Goal: Task Accomplishment & Management: Use online tool/utility

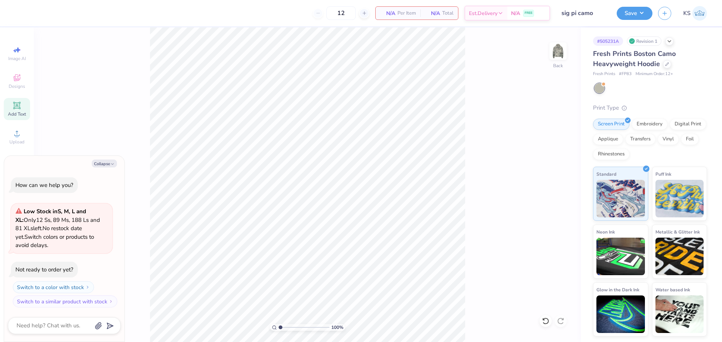
click at [18, 110] on icon at bounding box center [16, 105] width 9 height 9
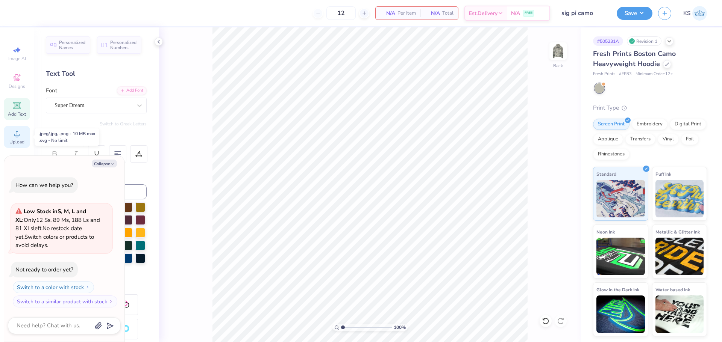
click at [8, 138] on div "Upload" at bounding box center [17, 137] width 26 height 22
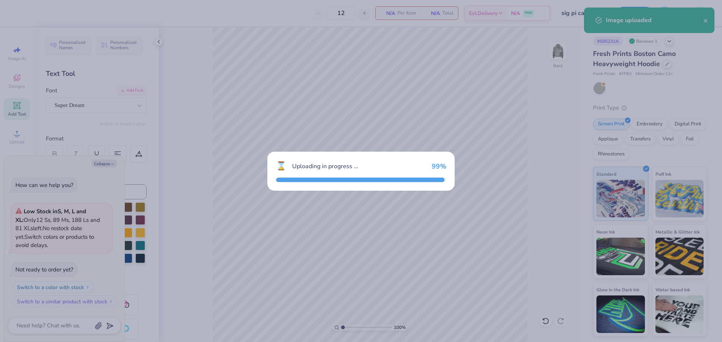
type textarea "x"
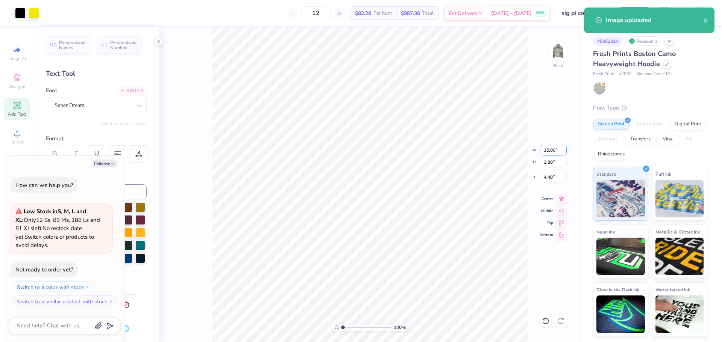
click at [554, 151] on input "15.00" at bounding box center [552, 150] width 27 height 11
type input "1"
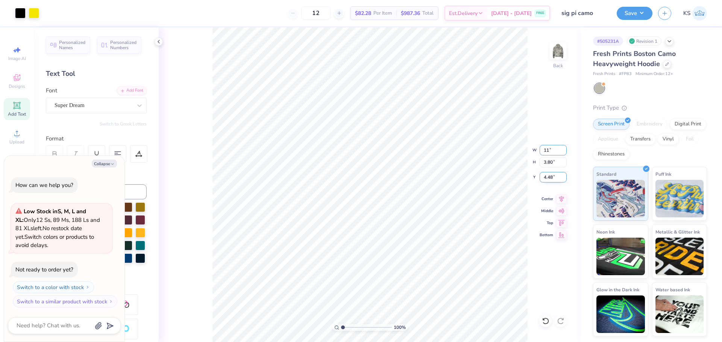
type input "11"
click at [549, 179] on input "4.48" at bounding box center [552, 177] width 27 height 11
type textarea "x"
type input "11.00"
type input "2.78"
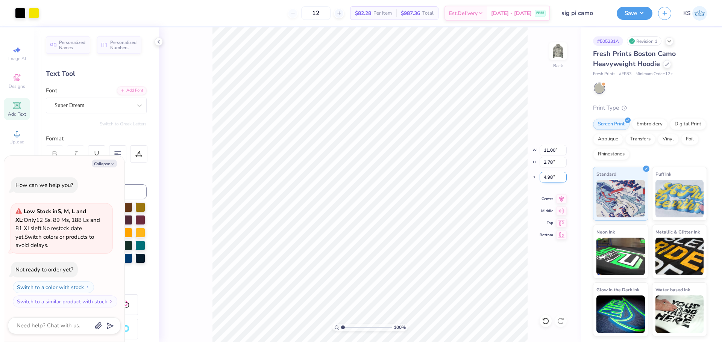
click at [547, 177] on input "4.98" at bounding box center [552, 177] width 27 height 11
type input "3.00"
type textarea "x"
click at [556, 153] on input "11.00" at bounding box center [552, 150] width 27 height 11
type input "12"
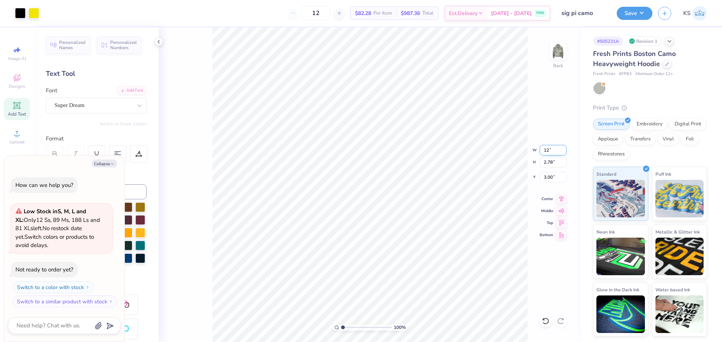
type textarea "x"
type input "12.00"
type input "3.04"
click at [553, 177] on input "2.87" at bounding box center [552, 177] width 27 height 11
type input "3"
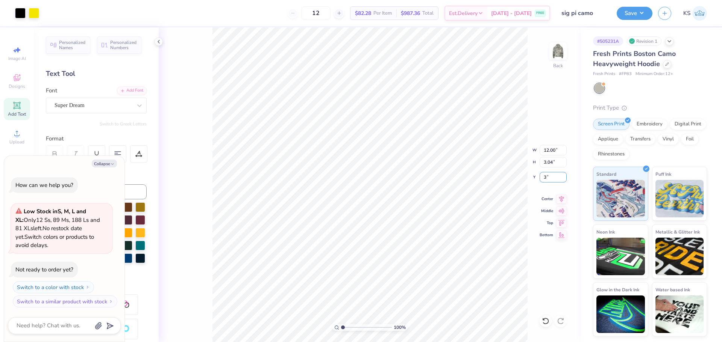
type textarea "x"
type input "3.00"
type textarea "x"
type input "1"
drag, startPoint x: 357, startPoint y: 328, endPoint x: 326, endPoint y: 321, distance: 31.3
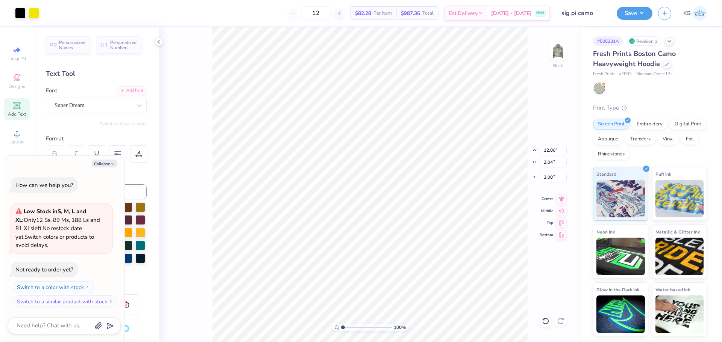
click at [341, 324] on input "range" at bounding box center [366, 327] width 51 height 7
click at [637, 15] on button "Save" at bounding box center [634, 12] width 36 height 13
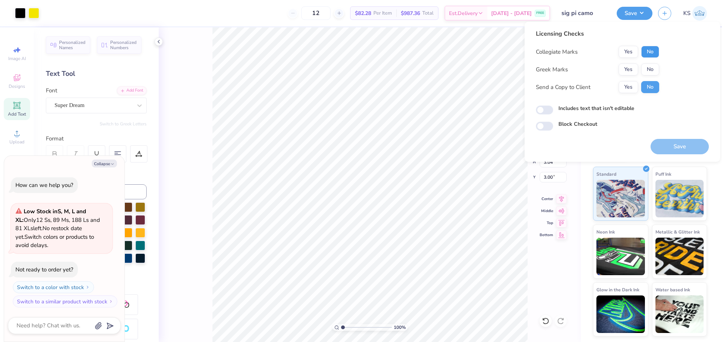
click at [651, 53] on button "No" at bounding box center [650, 52] width 18 height 12
click at [633, 67] on button "Yes" at bounding box center [628, 70] width 20 height 12
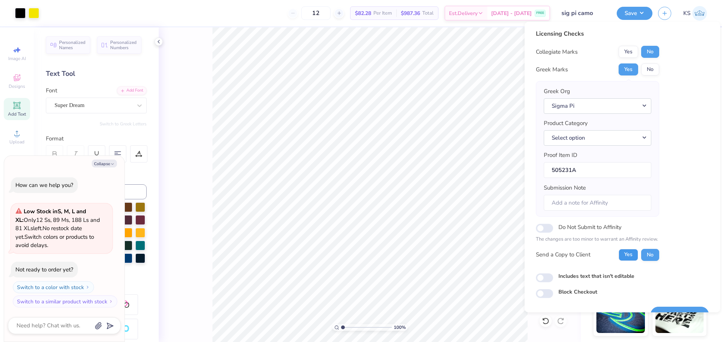
click at [625, 256] on button "Yes" at bounding box center [628, 255] width 20 height 12
type textarea "x"
click at [593, 140] on button "Select option" at bounding box center [596, 137] width 107 height 15
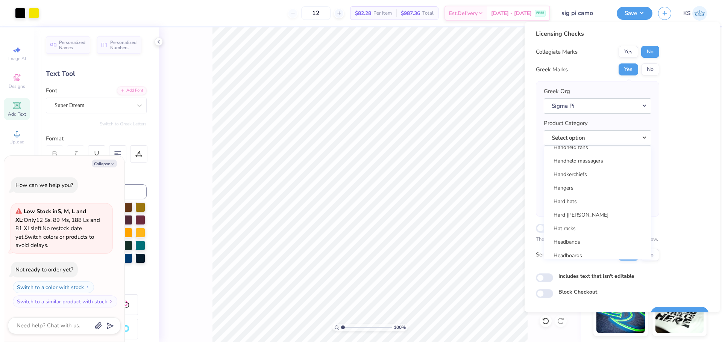
scroll to position [6378, 0]
click at [576, 187] on link "Hooded sweatshirts" at bounding box center [596, 190] width 101 height 12
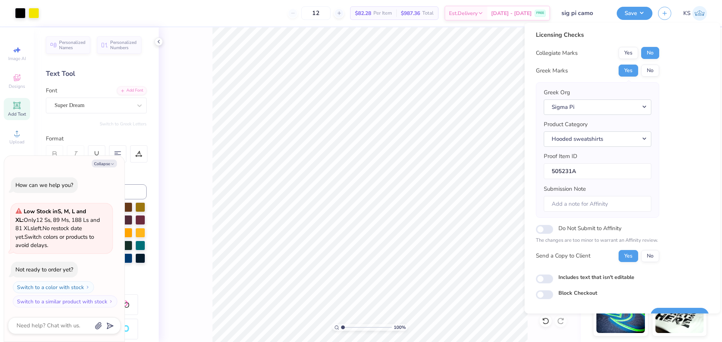
scroll to position [17, 0]
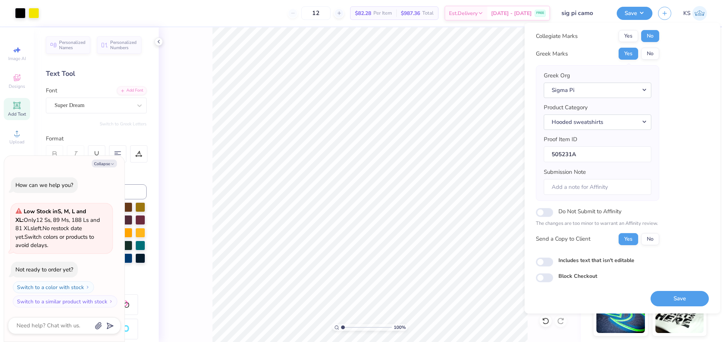
drag, startPoint x: 658, startPoint y: 296, endPoint x: 669, endPoint y: 301, distance: 12.1
click at [659, 295] on button "Save" at bounding box center [679, 298] width 58 height 15
type textarea "x"
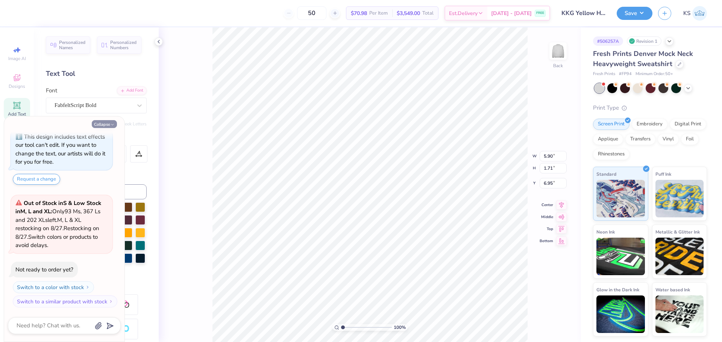
click at [104, 125] on button "Collapse" at bounding box center [104, 124] width 25 height 8
type textarea "x"
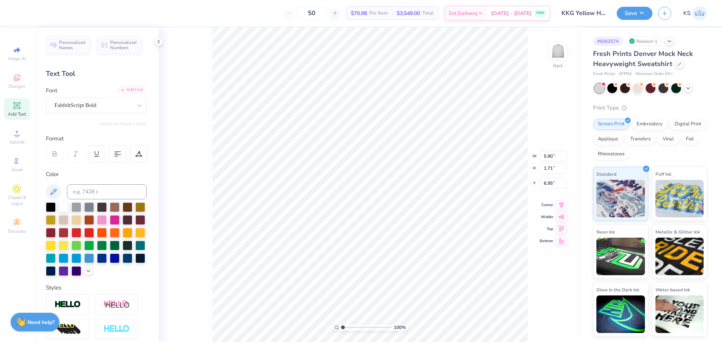
click at [124, 89] on div "Add Font" at bounding box center [132, 90] width 30 height 9
drag, startPoint x: 345, startPoint y: 326, endPoint x: 357, endPoint y: 326, distance: 12.0
click at [357, 326] on input "range" at bounding box center [366, 327] width 51 height 7
type input "3.2"
click at [354, 327] on input "range" at bounding box center [366, 327] width 51 height 7
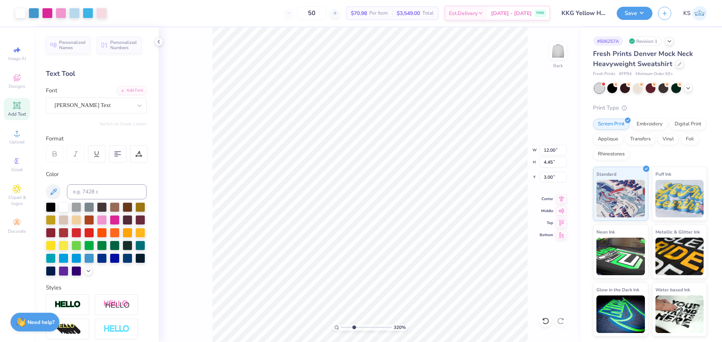
type input "12.00"
type input "4.45"
type input "3.00"
click at [502, 316] on li "Send to Back" at bounding box center [509, 320] width 59 height 15
click at [546, 319] on icon at bounding box center [546, 322] width 8 height 8
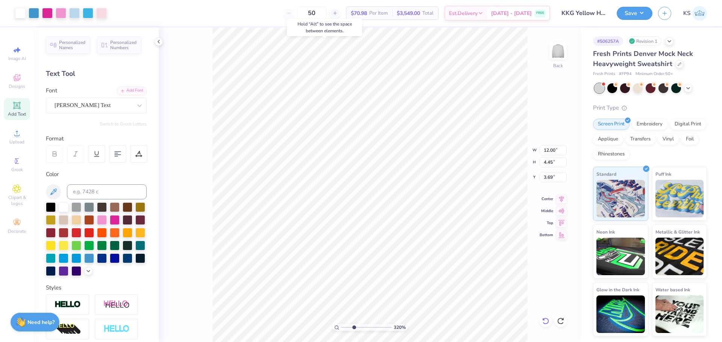
type input "3.00"
drag, startPoint x: 352, startPoint y: 326, endPoint x: 348, endPoint y: 328, distance: 4.4
type input "2.08"
click at [348, 328] on input "range" at bounding box center [366, 327] width 51 height 7
click at [506, 155] on div "208 % Back W 0.25 0.25 " H 0.26 0.26 " Y 7.19 7.19 " Center Middle Top Bottom" at bounding box center [370, 184] width 422 height 315
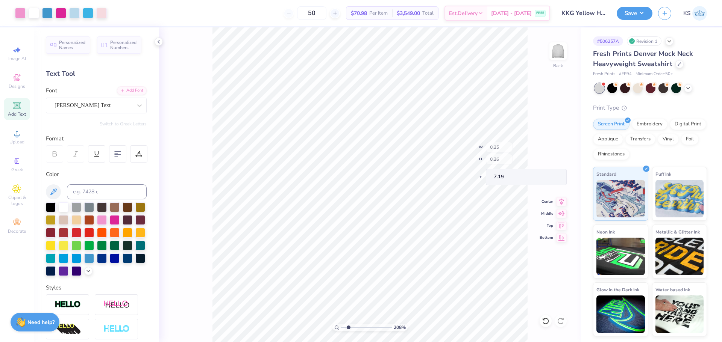
type input "12.00"
type input "3.51"
type input "3.00"
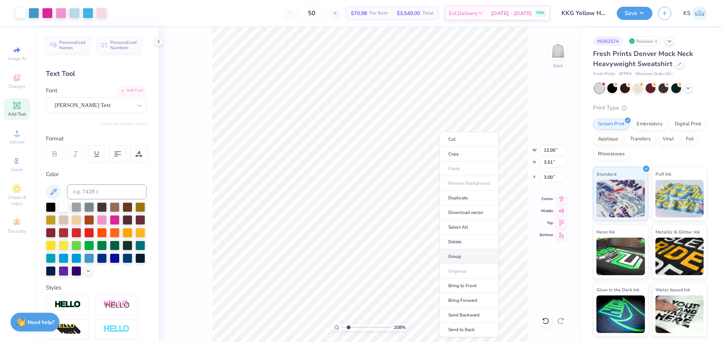
click at [469, 254] on li "Group" at bounding box center [468, 257] width 59 height 15
type textarea "Lafayette™"
click at [546, 321] on icon at bounding box center [546, 322] width 8 height 8
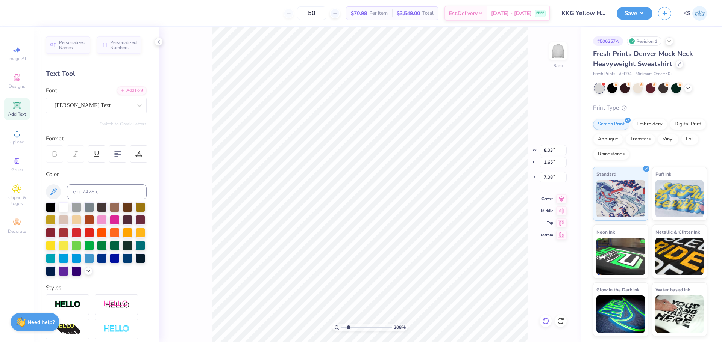
type input "6.41"
type input "11.24"
type textarea "™"
type input "1.56"
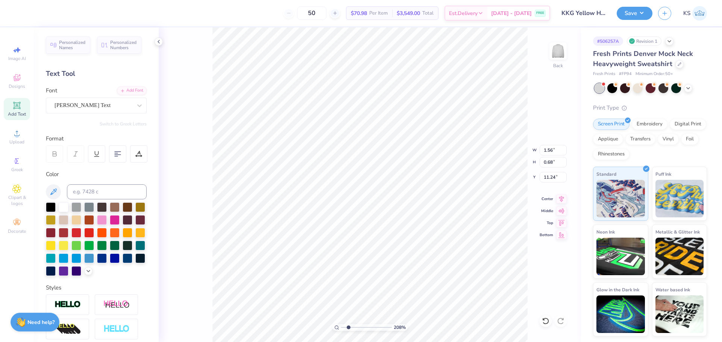
type input "0.68"
type input "11.72"
type input "0.21"
type input "0.26"
type input "7.19"
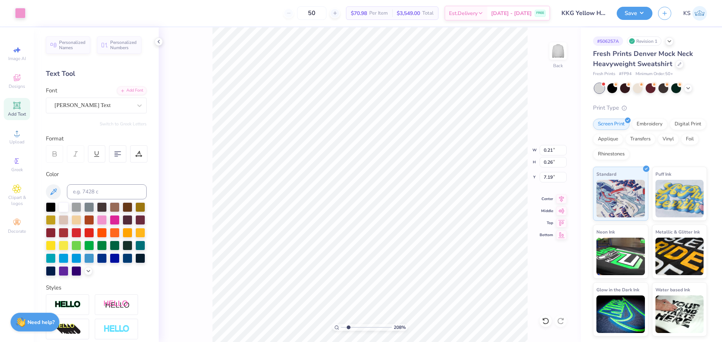
type input "0.49"
type input "2.45"
click at [350, 325] on input "range" at bounding box center [366, 327] width 51 height 7
type textarea "LAFAYETTE"
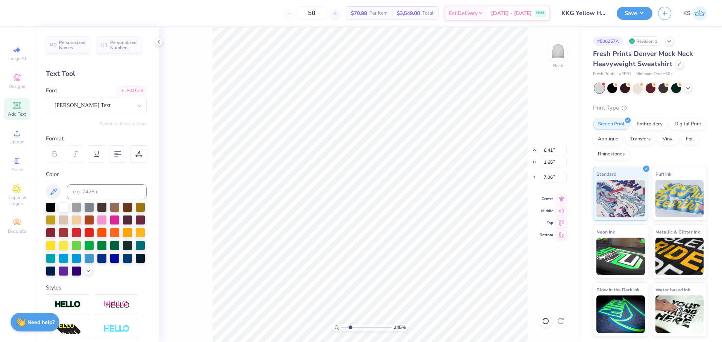
scroll to position [6, 2]
type input "9.95"
type input "1.17"
type input "7.30"
click at [544, 322] on icon at bounding box center [546, 322] width 8 height 8
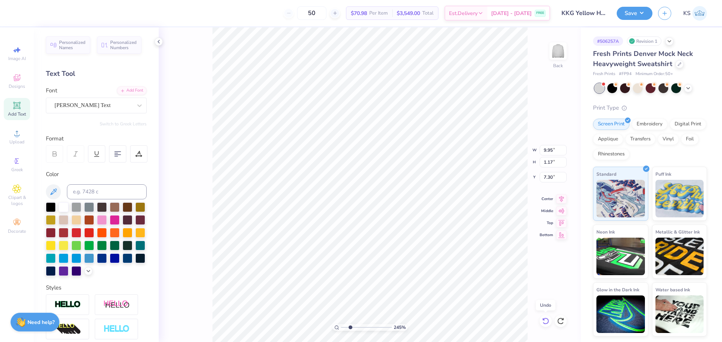
type input "6.41"
type input "1.65"
type input "7.06"
type input "1.56"
type input "0.68"
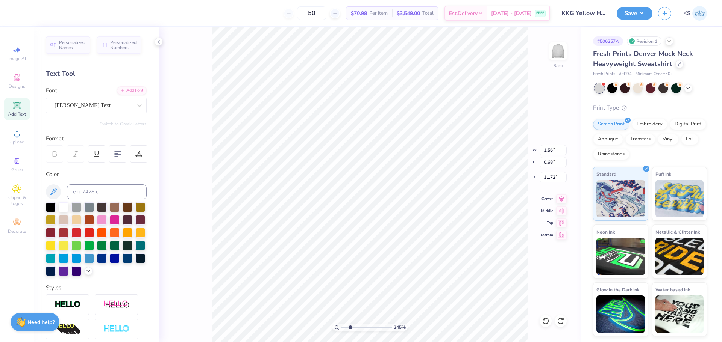
type input "7.06"
type input "0.69"
type input "0.30"
click at [562, 199] on icon at bounding box center [561, 198] width 11 height 9
drag, startPoint x: 349, startPoint y: 328, endPoint x: 356, endPoint y: 328, distance: 6.8
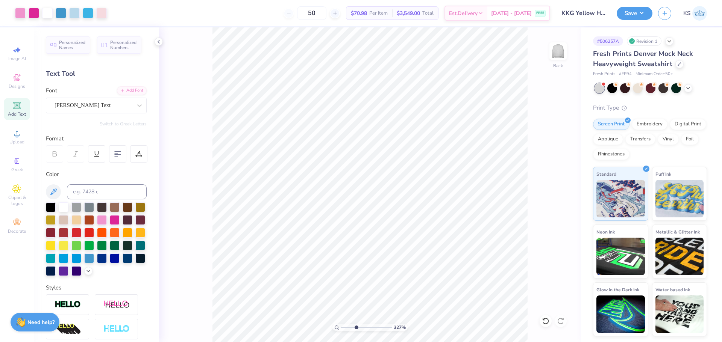
type input "3.64"
click at [356, 328] on input "range" at bounding box center [366, 327] width 51 height 7
click at [551, 151] on input "6.41" at bounding box center [552, 150] width 27 height 11
drag, startPoint x: 549, startPoint y: 151, endPoint x: 579, endPoint y: 152, distance: 30.1
click at [579, 152] on div "364 % Back W 6.41 6.41 " H 1.65 1.65 " Y 7.16 7.16 " Center Middle Top Bottom" at bounding box center [370, 184] width 422 height 315
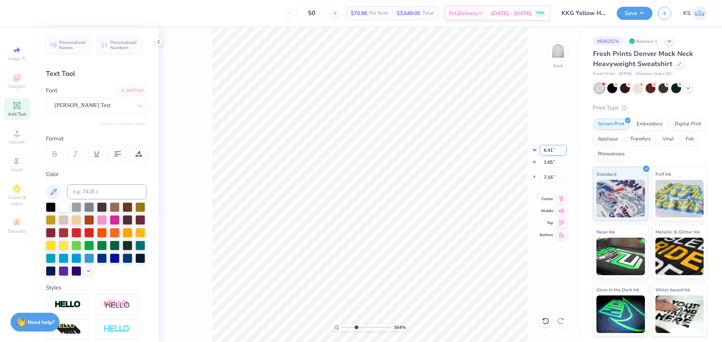
click at [553, 152] on input "6.41" at bounding box center [552, 150] width 27 height 11
type input "6.00"
type input "1.54"
type input "7.22"
click at [558, 198] on icon at bounding box center [561, 198] width 11 height 9
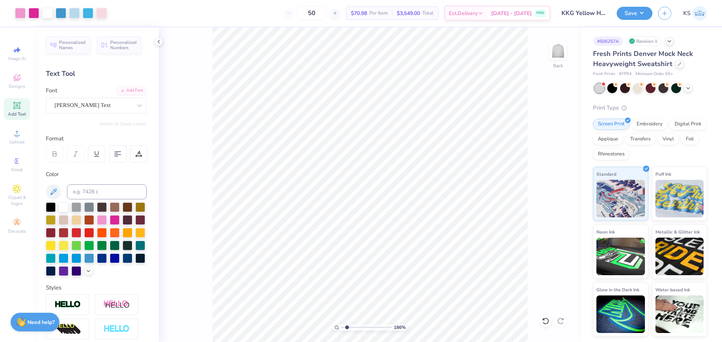
drag, startPoint x: 357, startPoint y: 327, endPoint x: 347, endPoint y: 326, distance: 9.8
click at [347, 326] on input "range" at bounding box center [366, 327] width 51 height 7
click at [345, 327] on input "range" at bounding box center [366, 327] width 51 height 7
type input "3.5"
click at [355, 329] on input "range" at bounding box center [366, 327] width 51 height 7
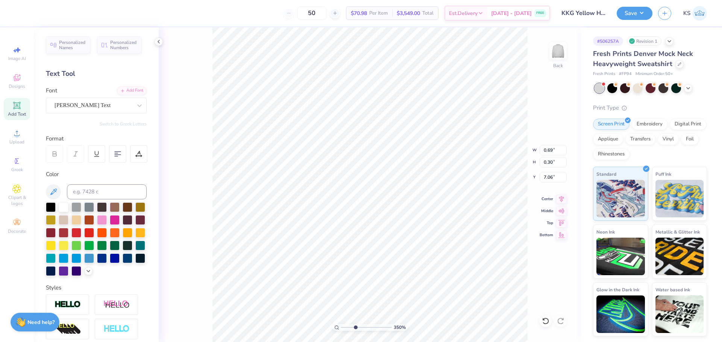
type input "7.02"
drag, startPoint x: 352, startPoint y: 326, endPoint x: 328, endPoint y: 326, distance: 24.4
type input "1"
click at [341, 326] on input "range" at bounding box center [366, 327] width 51 height 7
click at [129, 93] on div "Add Font" at bounding box center [132, 90] width 30 height 9
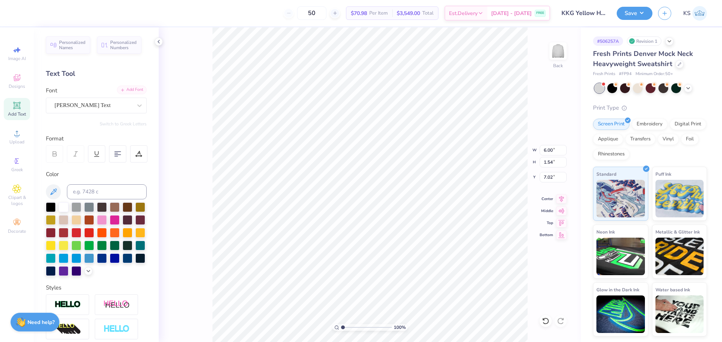
click at [133, 88] on div "Add Font" at bounding box center [132, 90] width 30 height 9
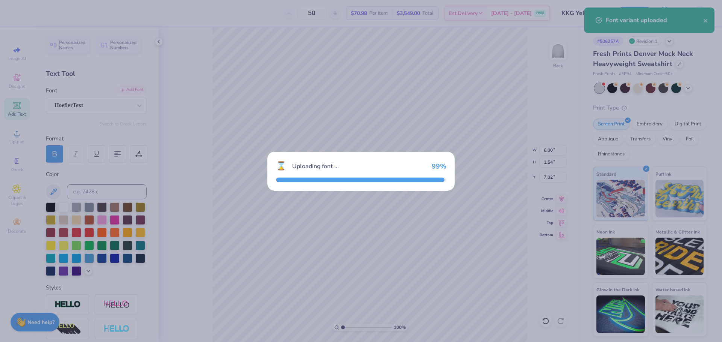
type input "6.51"
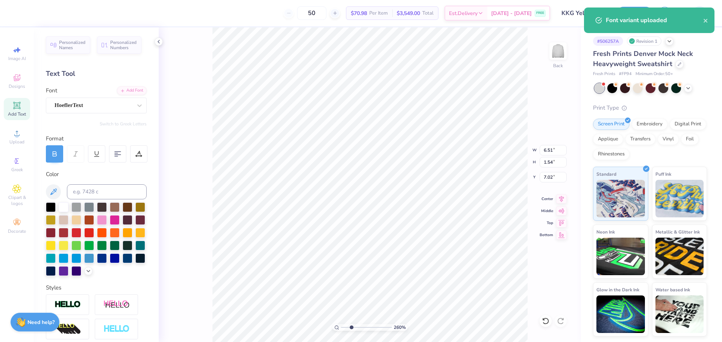
click at [351, 327] on input "range" at bounding box center [366, 327] width 51 height 7
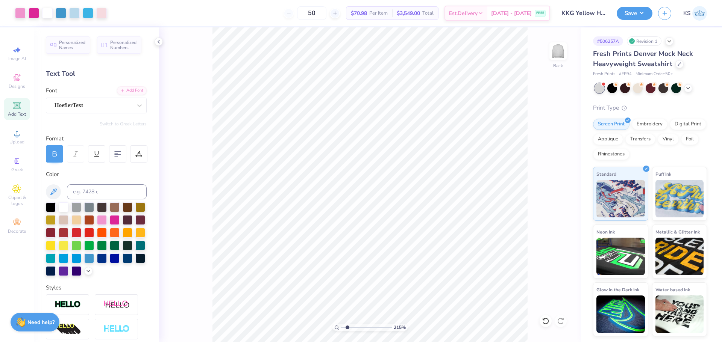
drag, startPoint x: 352, startPoint y: 327, endPoint x: 347, endPoint y: 327, distance: 4.5
type input "1.93"
click at [347, 327] on input "range" at bounding box center [366, 327] width 51 height 7
click at [544, 318] on icon at bounding box center [546, 322] width 8 height 8
drag, startPoint x: 559, startPoint y: 322, endPoint x: 541, endPoint y: 300, distance: 28.6
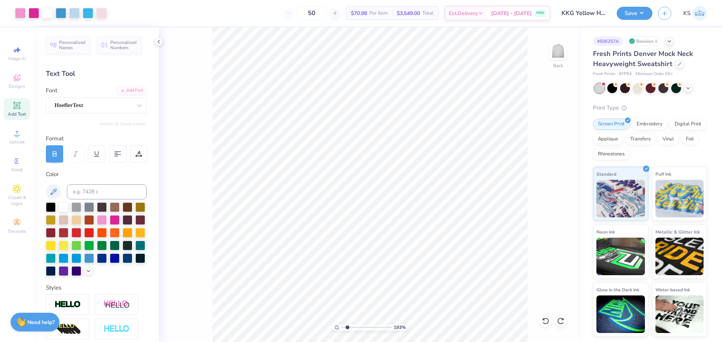
click at [559, 322] on icon at bounding box center [561, 322] width 8 height 8
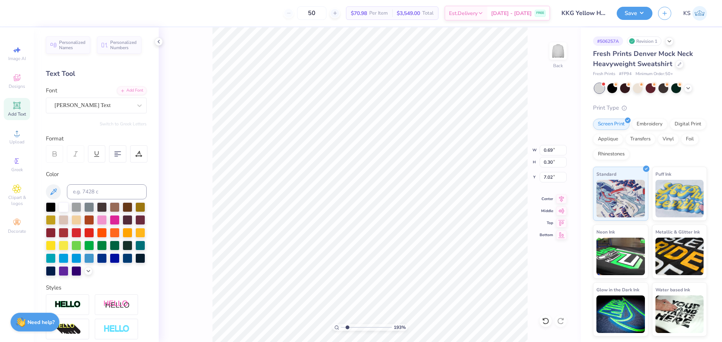
click at [54, 151] on icon at bounding box center [54, 154] width 7 height 7
click at [74, 101] on div "Hoefler Text" at bounding box center [93, 106] width 79 height 12
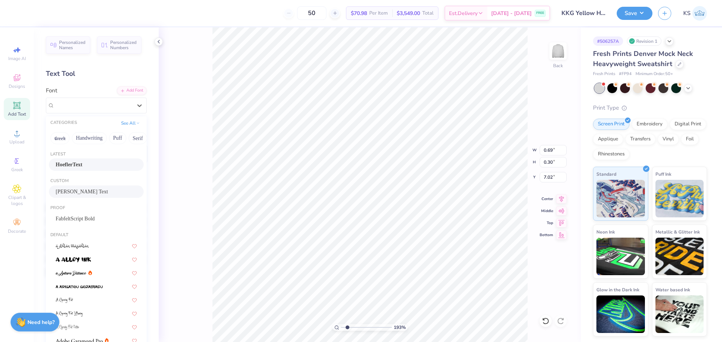
click at [88, 160] on div "HoeflerText" at bounding box center [96, 165] width 95 height 12
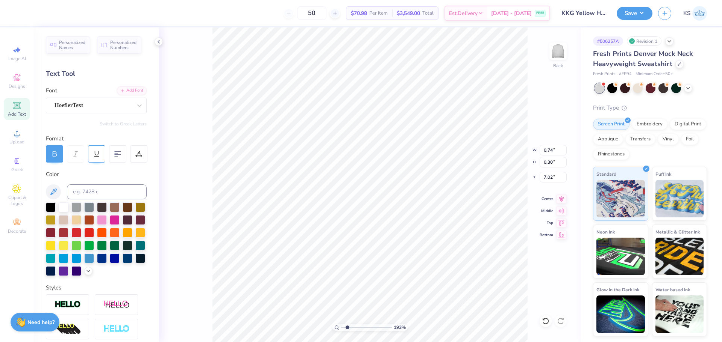
type input "0.74"
drag, startPoint x: 346, startPoint y: 327, endPoint x: 339, endPoint y: 324, distance: 7.6
click at [341, 324] on input "range" at bounding box center [366, 327] width 51 height 7
click at [548, 322] on icon at bounding box center [545, 321] width 6 height 7
click at [548, 321] on icon at bounding box center [546, 322] width 8 height 8
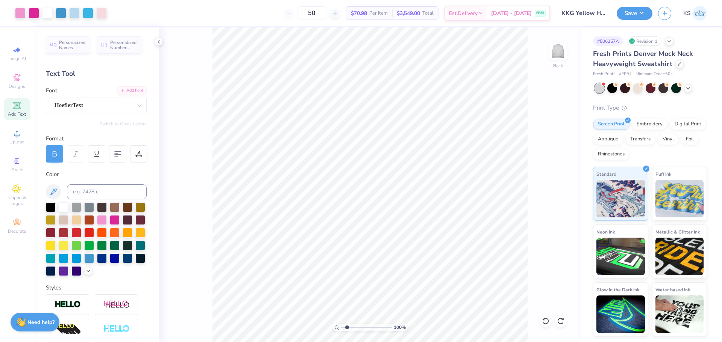
click at [347, 328] on input "range" at bounding box center [366, 327] width 51 height 7
click at [350, 327] on input "range" at bounding box center [366, 327] width 51 height 7
drag, startPoint x: 350, startPoint y: 328, endPoint x: 286, endPoint y: 326, distance: 63.9
type input "1"
click at [341, 326] on input "range" at bounding box center [366, 327] width 51 height 7
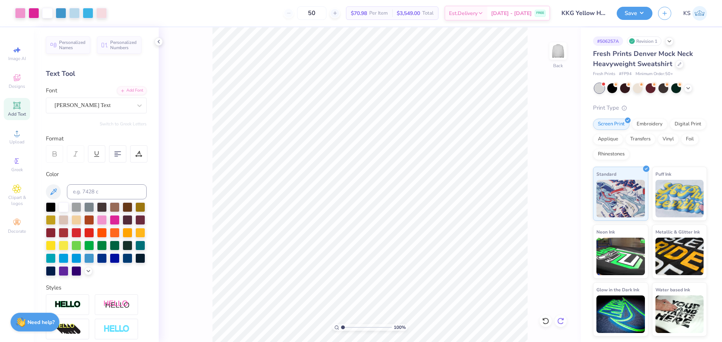
click at [559, 322] on icon at bounding box center [561, 322] width 8 height 8
click at [545, 322] on icon at bounding box center [546, 322] width 8 height 8
click at [629, 10] on button "Save" at bounding box center [634, 12] width 36 height 13
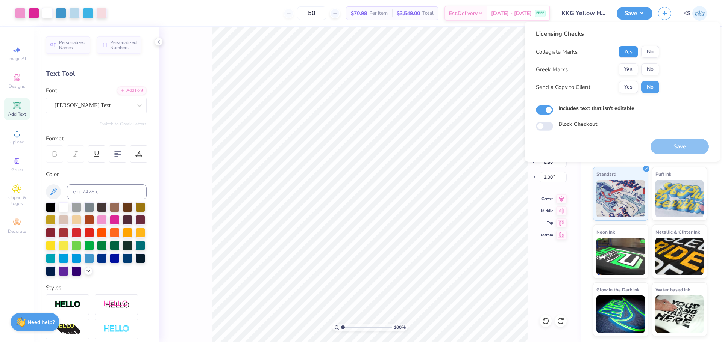
click at [630, 55] on button "Yes" at bounding box center [628, 52] width 20 height 12
click at [633, 70] on button "Yes" at bounding box center [628, 70] width 20 height 12
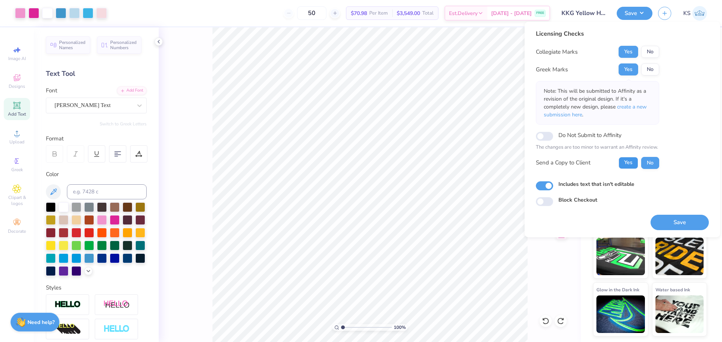
click at [630, 168] on button "Yes" at bounding box center [628, 163] width 20 height 12
click at [670, 222] on button "Save" at bounding box center [679, 222] width 58 height 15
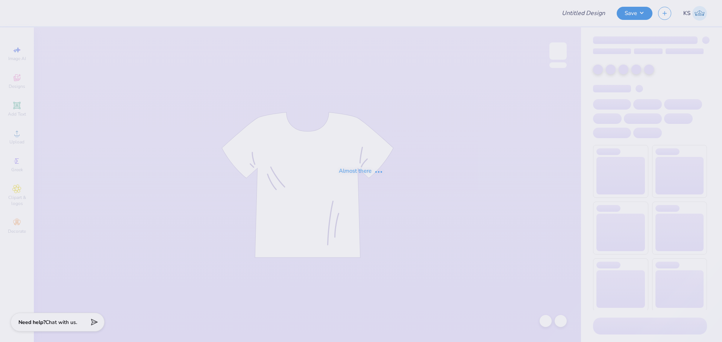
type input "Bid Day Shirt"
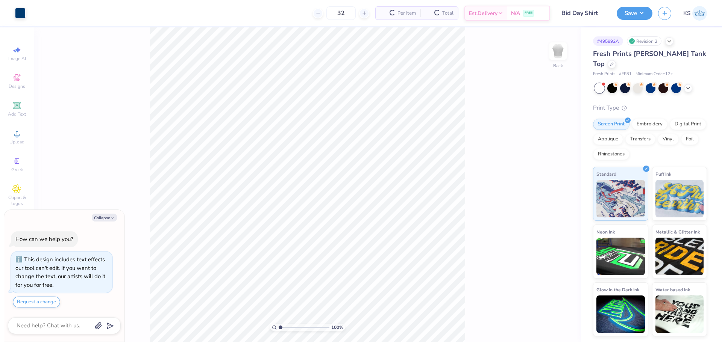
type textarea "x"
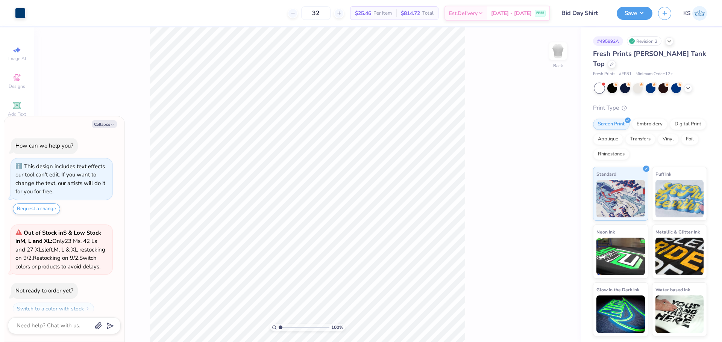
scroll to position [30, 0]
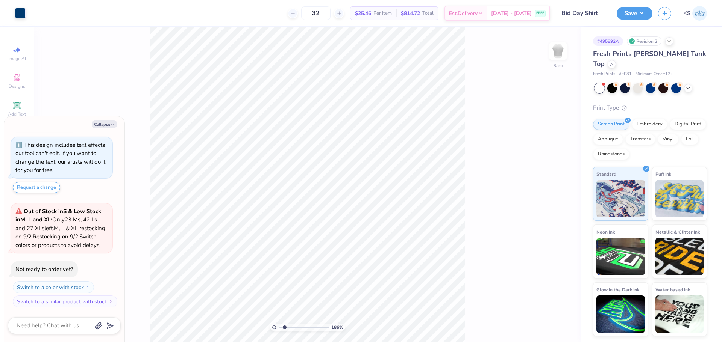
click at [284, 327] on input "range" at bounding box center [303, 327] width 51 height 7
drag, startPoint x: 285, startPoint y: 328, endPoint x: 266, endPoint y: 322, distance: 19.2
type input "1"
click at [278, 324] on input "range" at bounding box center [303, 327] width 51 height 7
click at [105, 129] on div "Collapse How can we help you? This design includes text effects our tool can't …" at bounding box center [64, 229] width 120 height 225
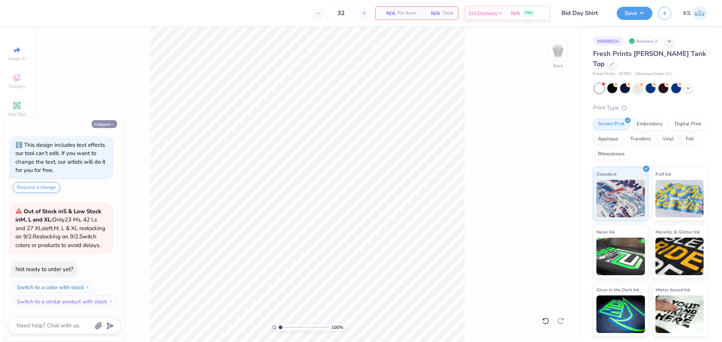
click at [113, 123] on icon "button" at bounding box center [112, 125] width 5 height 5
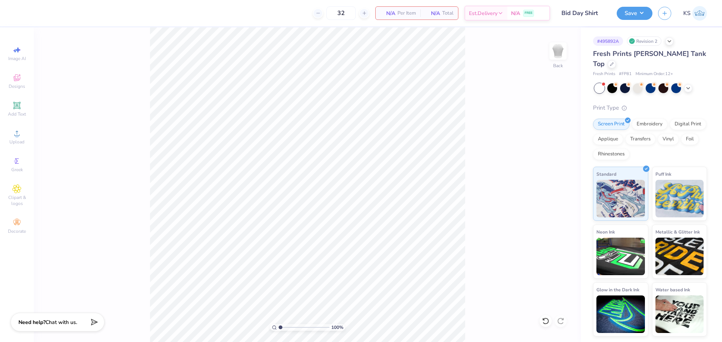
type textarea "x"
click at [19, 141] on span "Upload" at bounding box center [16, 142] width 15 height 6
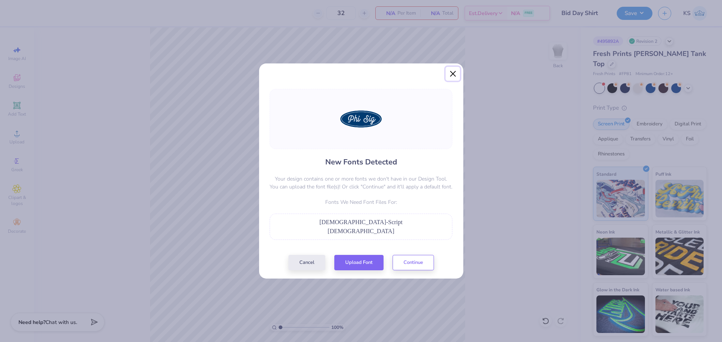
drag, startPoint x: 453, startPoint y: 74, endPoint x: 461, endPoint y: 73, distance: 8.4
click at [453, 74] on button "Close" at bounding box center [452, 74] width 14 height 14
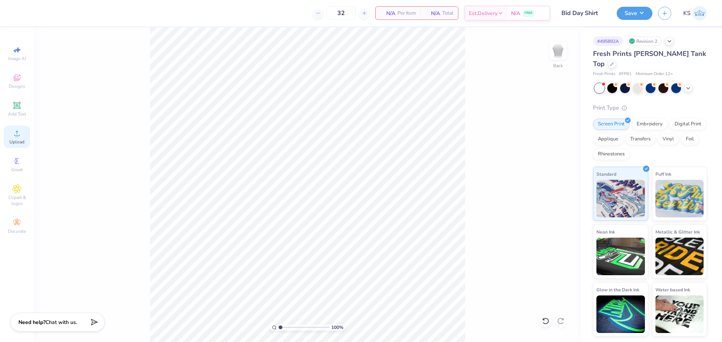
click at [19, 136] on icon at bounding box center [16, 133] width 5 height 5
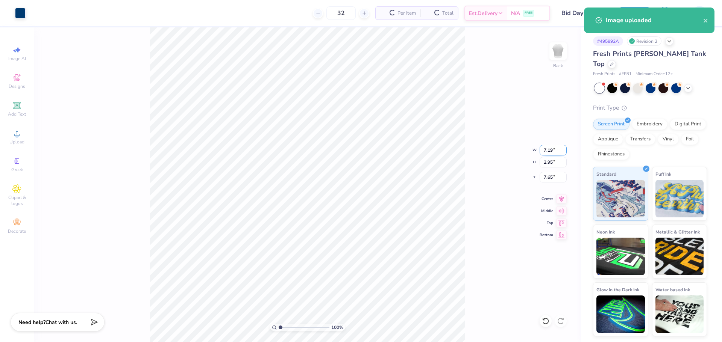
click at [551, 149] on input "7.19" at bounding box center [552, 150] width 27 height 11
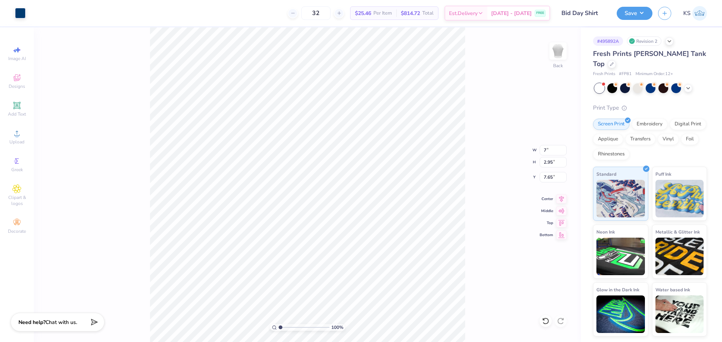
type input "7.00"
type input "2.87"
type input "7.69"
click at [555, 150] on input "7.00" at bounding box center [552, 150] width 27 height 11
type input "4"
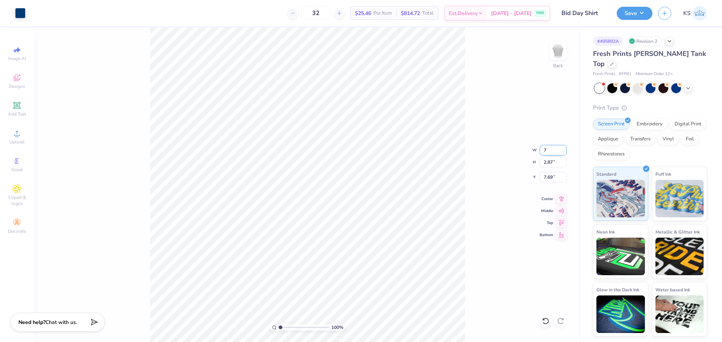
type input "7"
click at [550, 177] on input "7.69" at bounding box center [552, 177] width 27 height 11
type input "4.00"
click at [551, 179] on input "4.00" at bounding box center [552, 177] width 27 height 11
type input "3.00"
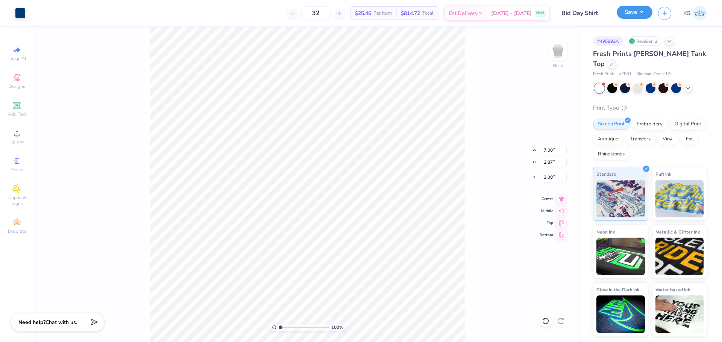
click at [634, 13] on button "Save" at bounding box center [634, 12] width 36 height 13
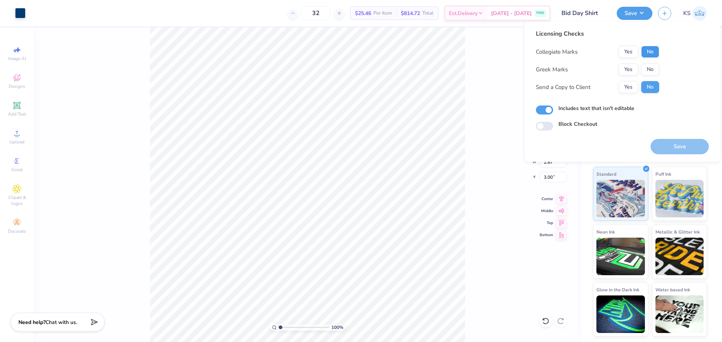
drag, startPoint x: 649, startPoint y: 45, endPoint x: 649, endPoint y: 50, distance: 5.7
click at [649, 46] on div "Licensing Checks Collegiate Marks Yes No Greek Marks Yes No Send a Copy to Clie…" at bounding box center [597, 64] width 123 height 70
click at [650, 50] on button "No" at bounding box center [650, 52] width 18 height 12
click at [628, 65] on button "Yes" at bounding box center [628, 70] width 20 height 12
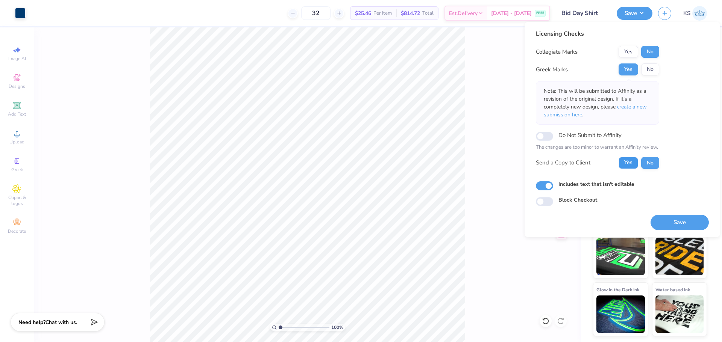
click at [630, 160] on button "Yes" at bounding box center [628, 163] width 20 height 12
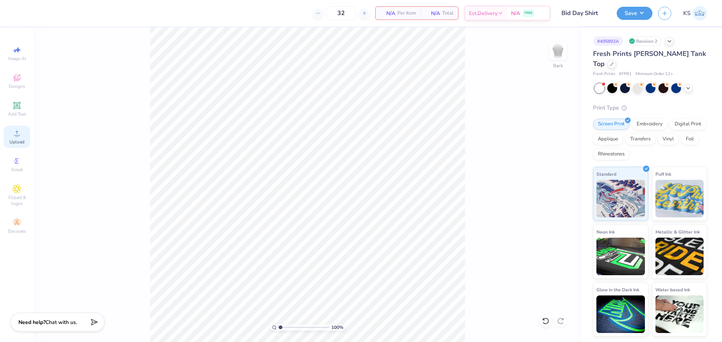
click at [26, 136] on div "Upload" at bounding box center [17, 137] width 26 height 22
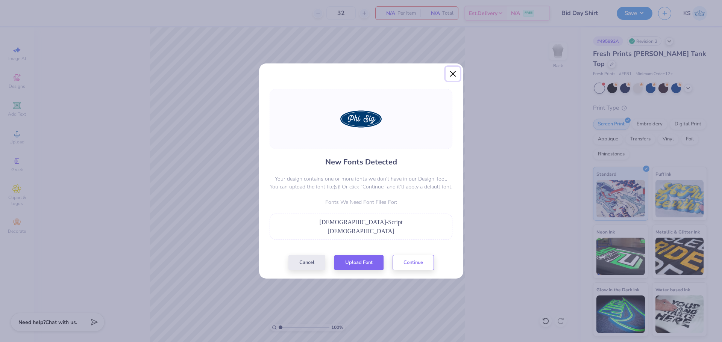
click at [452, 73] on button "Close" at bounding box center [452, 74] width 14 height 14
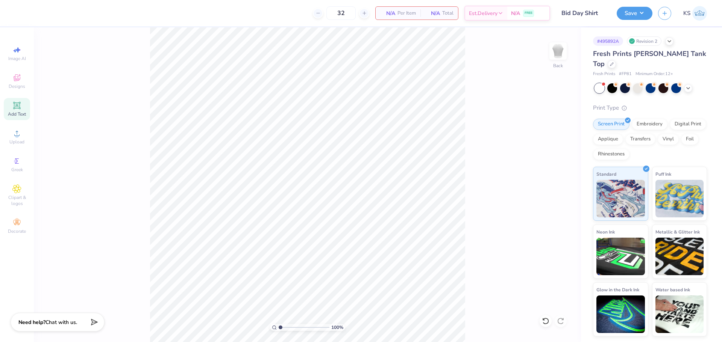
click at [18, 109] on icon at bounding box center [16, 105] width 7 height 7
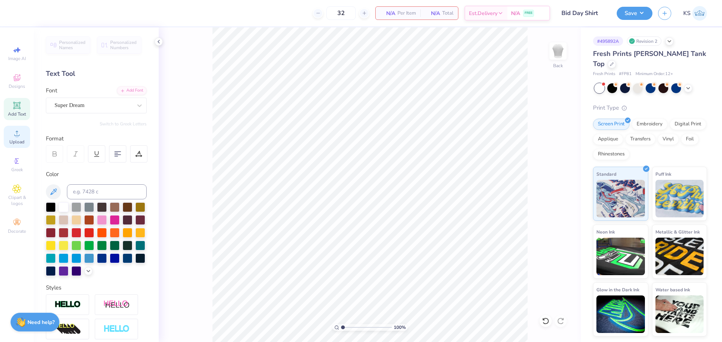
click at [20, 137] on icon at bounding box center [16, 133] width 9 height 9
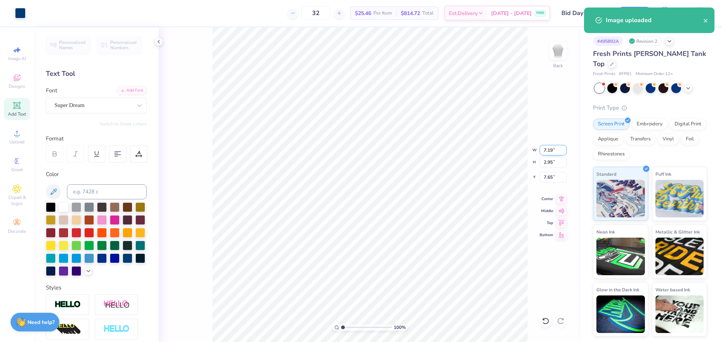
click at [548, 152] on input "7.19" at bounding box center [552, 150] width 27 height 11
type input "7.00"
type input "2.87"
click at [552, 178] on input "7.69" at bounding box center [552, 177] width 27 height 11
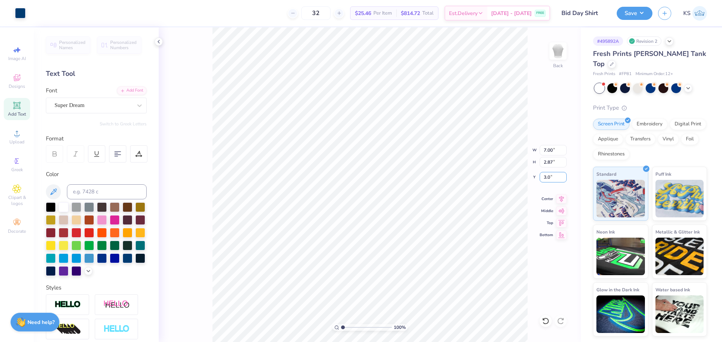
type input "3.00"
click at [645, 10] on button "Save" at bounding box center [634, 12] width 36 height 13
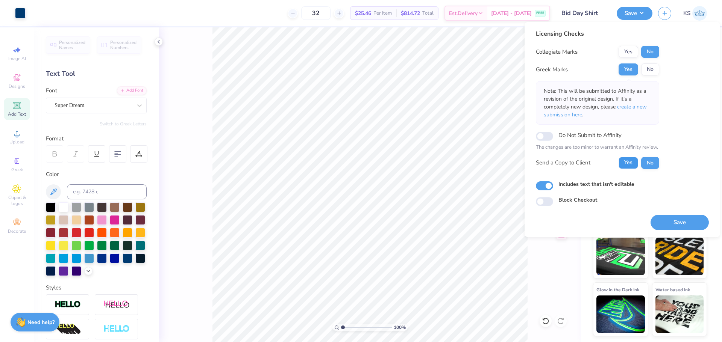
click at [633, 164] on button "Yes" at bounding box center [628, 163] width 20 height 12
click at [660, 218] on button "Save" at bounding box center [679, 222] width 58 height 15
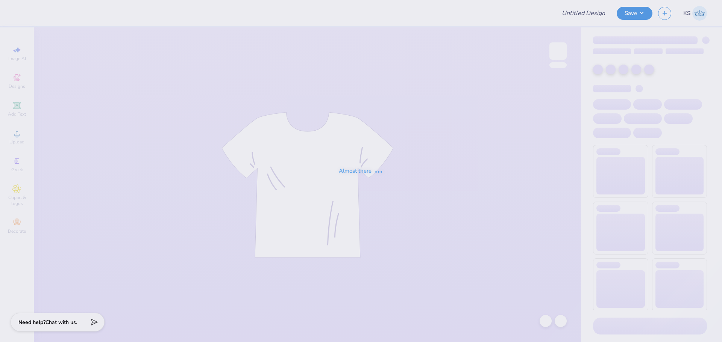
type input "ZETA GM 2"
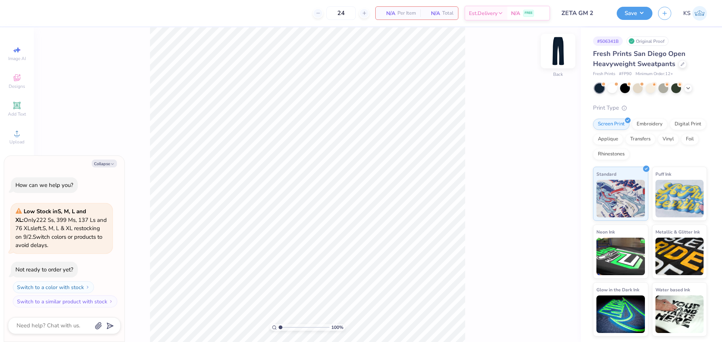
click at [560, 49] on img at bounding box center [558, 51] width 30 height 30
click at [560, 48] on img at bounding box center [558, 51] width 30 height 30
click at [18, 112] on span "Add Text" at bounding box center [17, 114] width 18 height 6
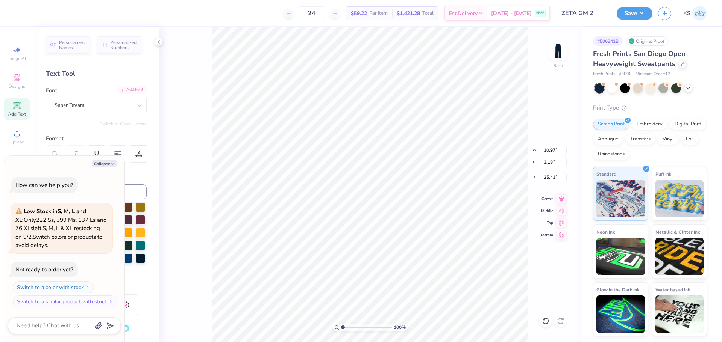
click at [135, 91] on div "Add Font" at bounding box center [132, 90] width 30 height 9
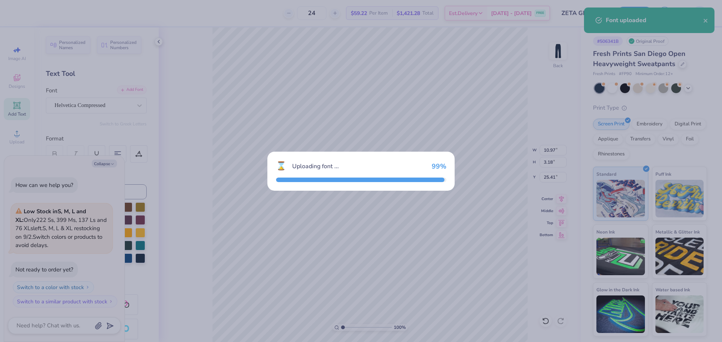
type textarea "x"
type input "7.52"
type input "3.23"
type input "25.39"
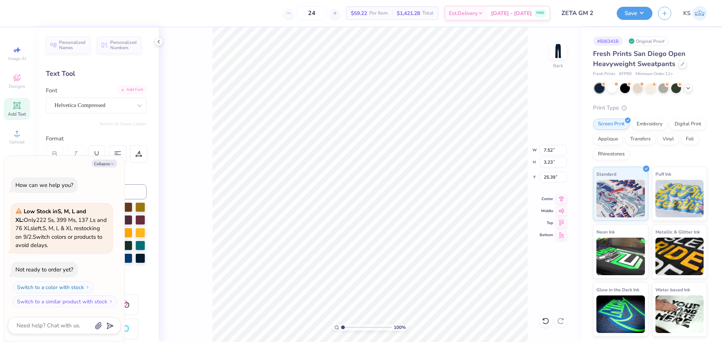
click at [128, 89] on div "Add Font" at bounding box center [132, 90] width 30 height 9
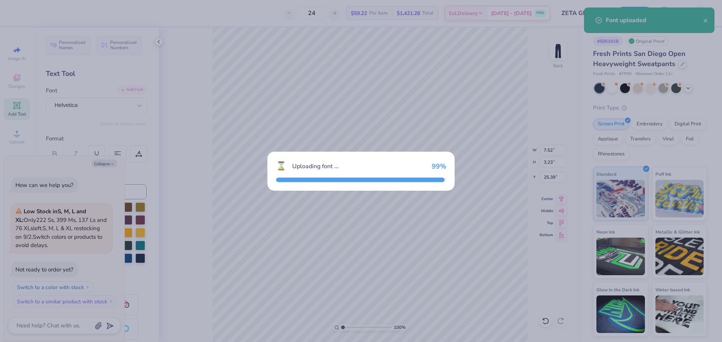
type textarea "x"
type input "10.85"
type input "3.08"
type input "25.46"
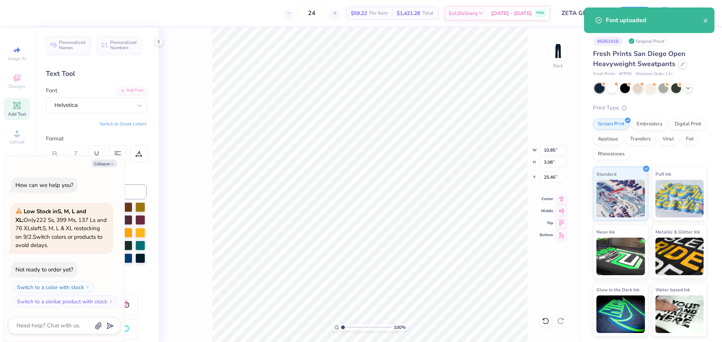
scroll to position [6, 1]
type textarea "x"
type textarea "Z"
type textarea "x"
type textarea "ZT"
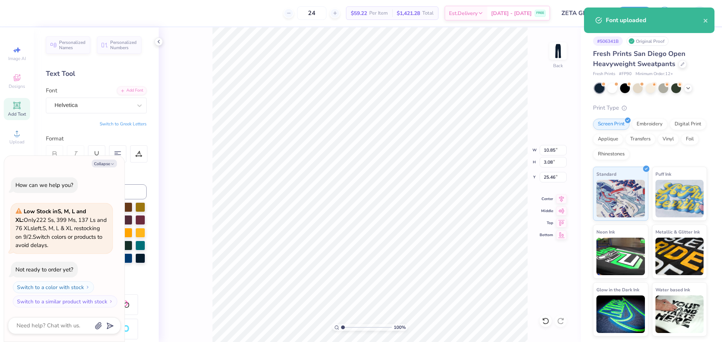
type textarea "x"
type textarea "ZTA"
type textarea "x"
type input "7.64"
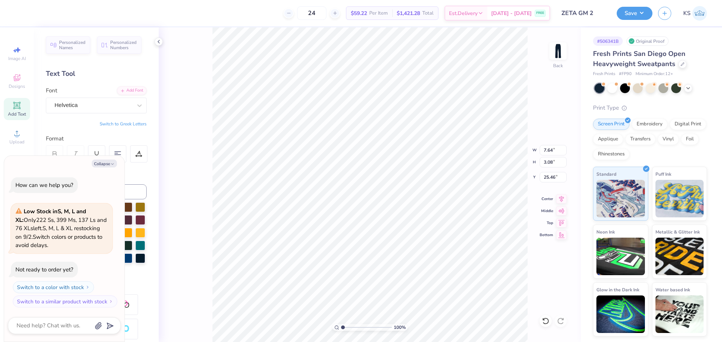
type textarea "x"
type input "11.70"
click at [105, 162] on button "Collapse" at bounding box center [104, 164] width 25 height 8
type textarea "x"
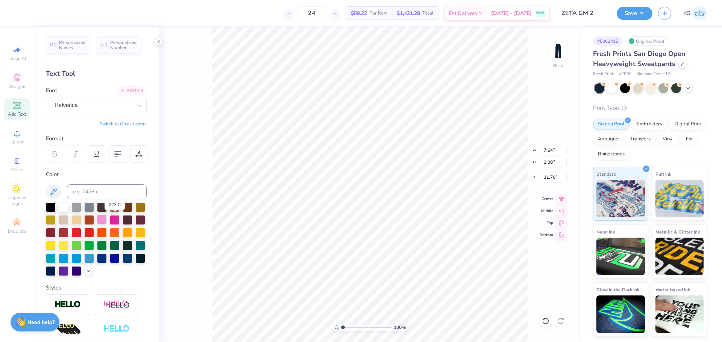
click at [107, 221] on div at bounding box center [102, 220] width 10 height 10
click at [11, 141] on span "Upload" at bounding box center [16, 142] width 15 height 6
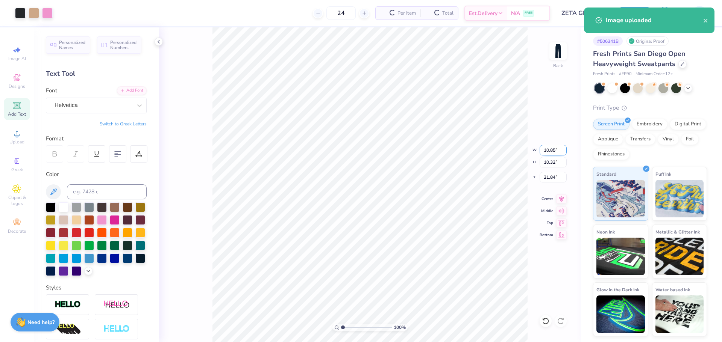
click at [554, 151] on input "10.85" at bounding box center [552, 150] width 27 height 11
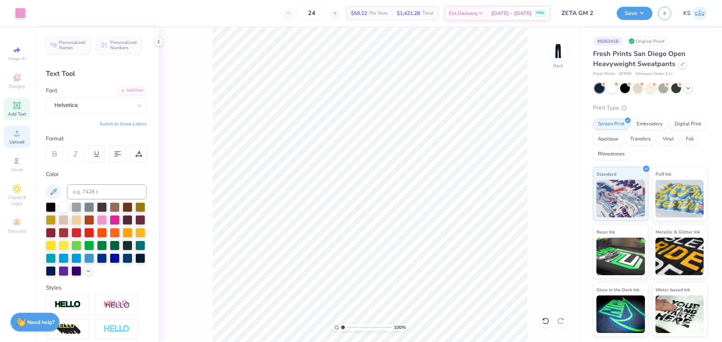
click at [17, 138] on div "Upload" at bounding box center [17, 137] width 26 height 22
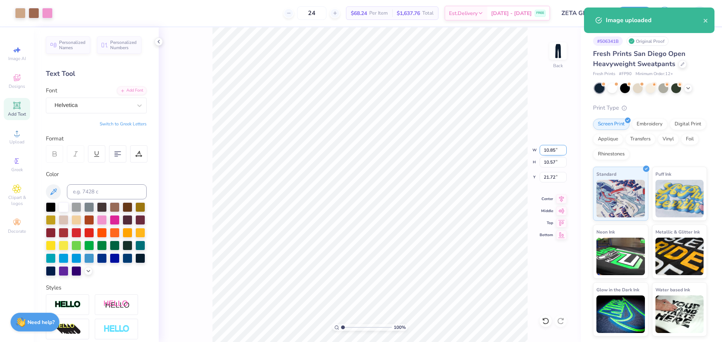
click at [554, 152] on input "10.85" at bounding box center [552, 150] width 27 height 11
type input "4.00"
type input "3.90"
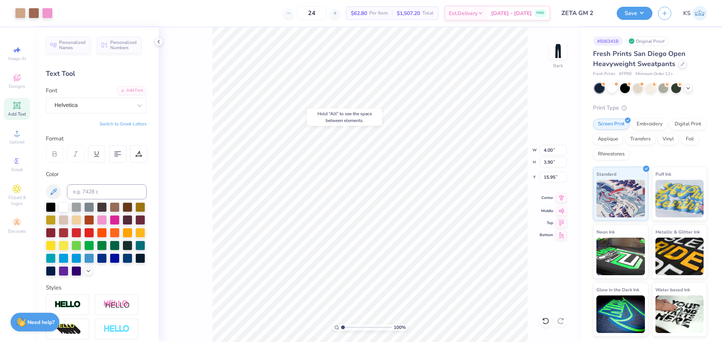
click at [561, 199] on icon at bounding box center [561, 198] width 11 height 9
click at [554, 178] on input "15.95" at bounding box center [552, 177] width 27 height 11
type input "3.00"
click at [555, 150] on input "4.00" at bounding box center [552, 150] width 27 height 11
type input "6.00"
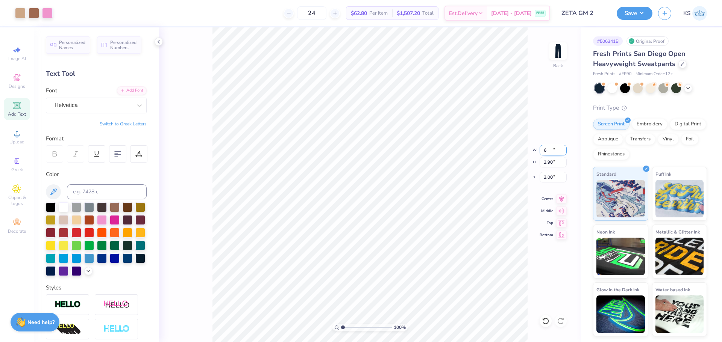
type input "5.85"
type input "2.03"
type input "2.08"
click at [348, 326] on input "range" at bounding box center [366, 327] width 51 height 7
click at [433, 257] on li "Group" at bounding box center [427, 260] width 59 height 15
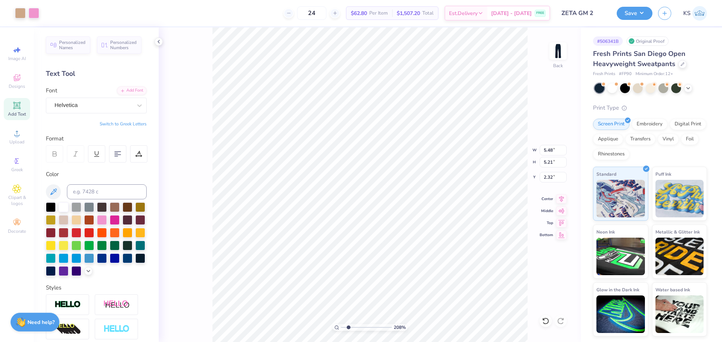
type input "1.81"
type input "0.73"
type input "5.64"
click at [555, 179] on input "5.64" at bounding box center [552, 177] width 27 height 11
click at [548, 152] on input "1.81" at bounding box center [552, 150] width 27 height 11
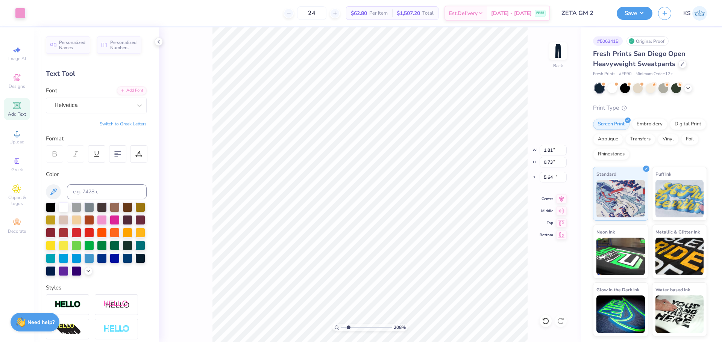
type input "7.64"
type input "3.08"
type input "11.70"
click at [552, 148] on input "7.64" at bounding box center [552, 150] width 27 height 11
paste input "1.81"
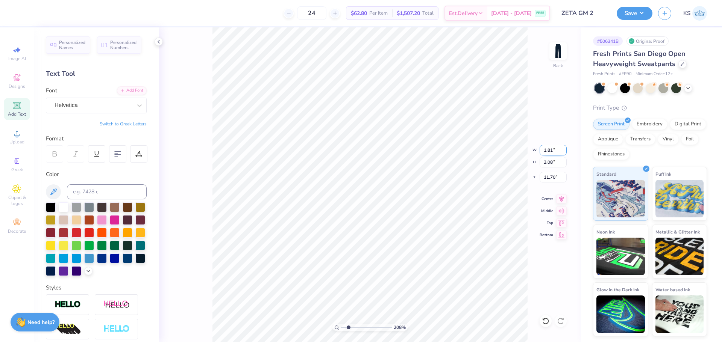
type input "1.81"
type input "0.73"
type input "8.54"
click at [554, 174] on input "8.54" at bounding box center [552, 177] width 27 height 11
paste input "1.81"
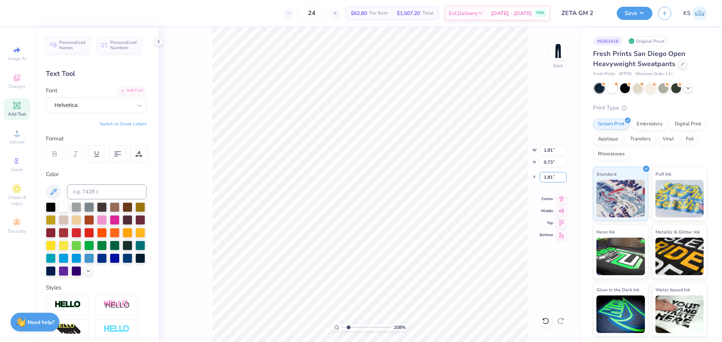
paste input "5.64"
type input "5.64"
click at [351, 327] on input "range" at bounding box center [366, 327] width 51 height 7
click at [363, 328] on input "range" at bounding box center [366, 327] width 51 height 7
click at [375, 325] on input "range" at bounding box center [366, 327] width 51 height 7
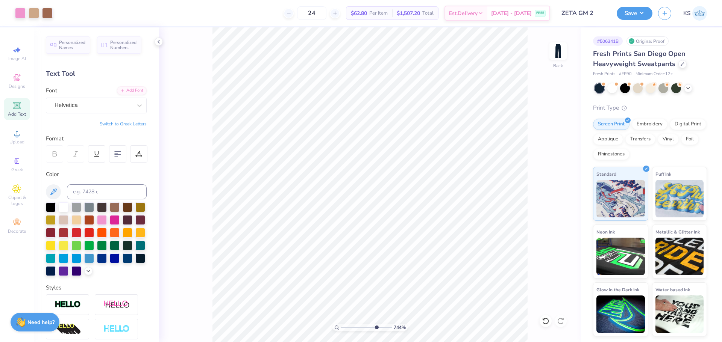
click at [376, 327] on input "range" at bounding box center [366, 327] width 51 height 7
type input "7.52"
click at [135, 153] on div at bounding box center [138, 153] width 17 height 17
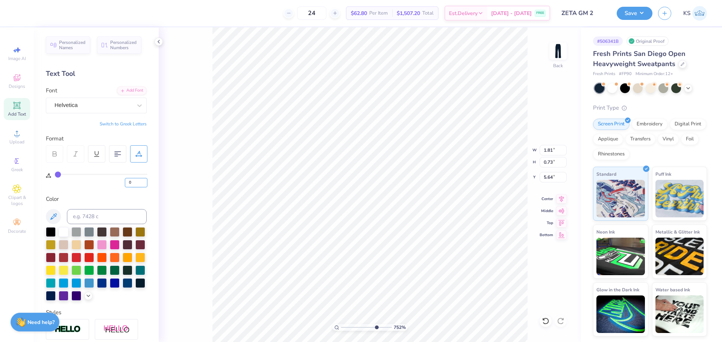
click at [136, 184] on input "0" at bounding box center [136, 182] width 23 height 9
type input "5"
type input "7.52"
type input "1.91"
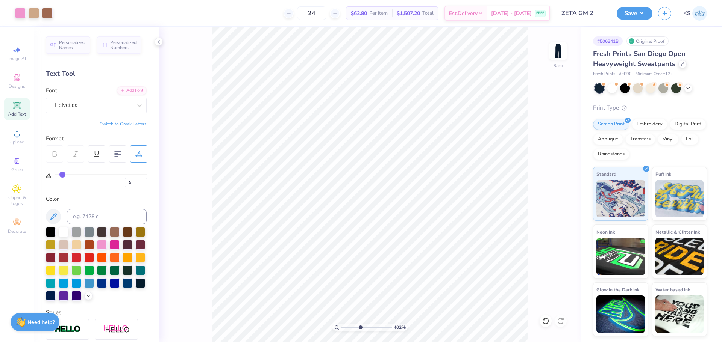
click at [360, 326] on input "range" at bounding box center [366, 327] width 51 height 7
click at [387, 259] on li "Group" at bounding box center [371, 260] width 59 height 15
drag, startPoint x: 357, startPoint y: 324, endPoint x: 368, endPoint y: 315, distance: 14.4
click at [368, 324] on input "range" at bounding box center [366, 327] width 51 height 7
drag, startPoint x: 368, startPoint y: 328, endPoint x: 356, endPoint y: 327, distance: 11.7
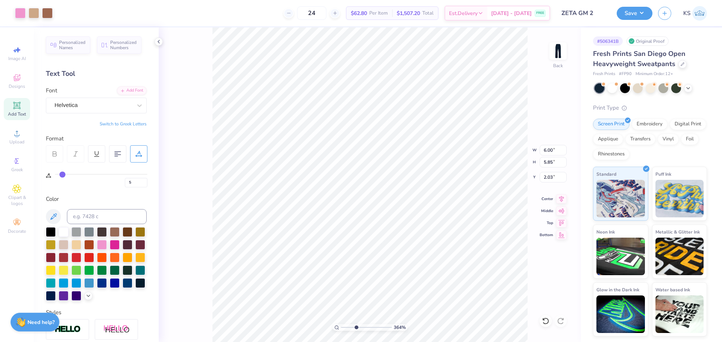
type input "3.64"
click at [356, 327] on input "range" at bounding box center [366, 327] width 51 height 7
click at [556, 148] on input "6.00" at bounding box center [552, 150] width 27 height 11
click at [545, 150] on input "6.00" at bounding box center [552, 150] width 27 height 11
type input "5.00"
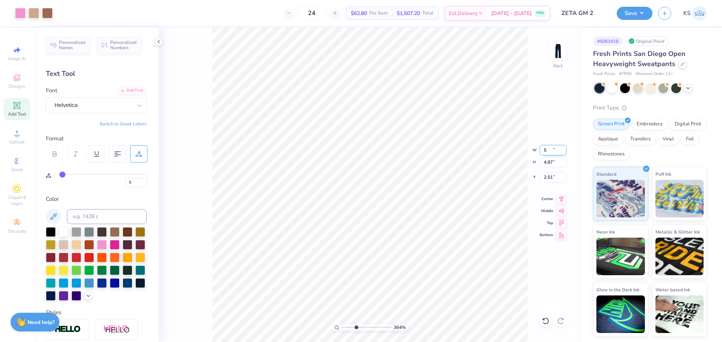
type input "4.87"
type input "2.51"
click at [438, 331] on li "Send to Back" at bounding box center [421, 333] width 59 height 15
click at [557, 175] on input "2.51" at bounding box center [552, 177] width 27 height 11
type input "3.00"
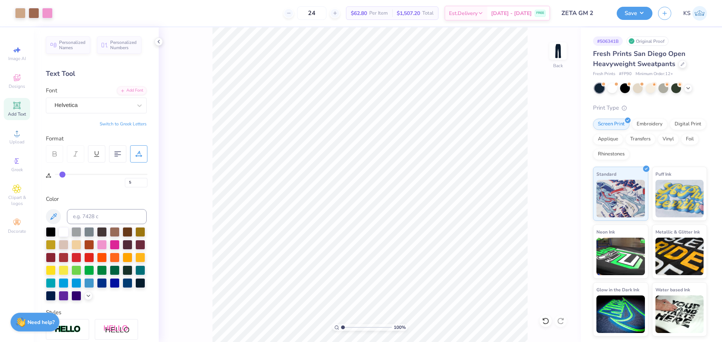
drag, startPoint x: 355, startPoint y: 330, endPoint x: 329, endPoint y: 328, distance: 25.7
type input "1"
click at [341, 328] on input "range" at bounding box center [366, 327] width 51 height 7
click at [639, 11] on button "Save" at bounding box center [634, 12] width 36 height 13
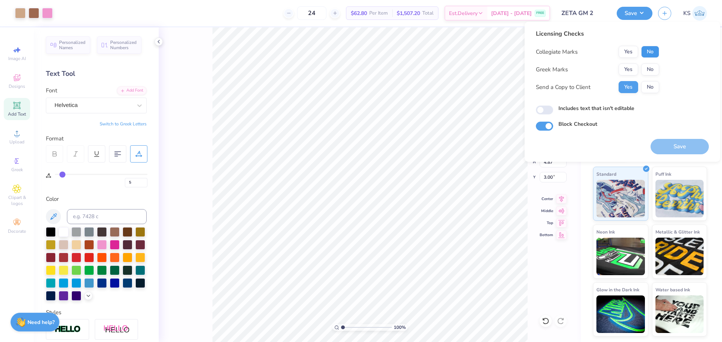
click at [646, 53] on button "No" at bounding box center [650, 52] width 18 height 12
click at [634, 67] on button "Yes" at bounding box center [628, 70] width 20 height 12
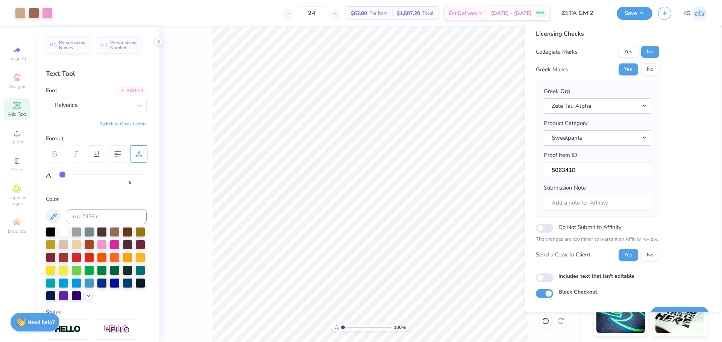
scroll to position [17, 0]
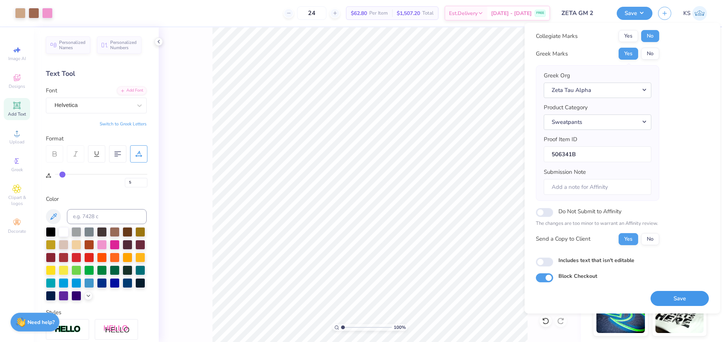
click at [673, 298] on button "Save" at bounding box center [679, 298] width 58 height 15
